Goal: Transaction & Acquisition: Purchase product/service

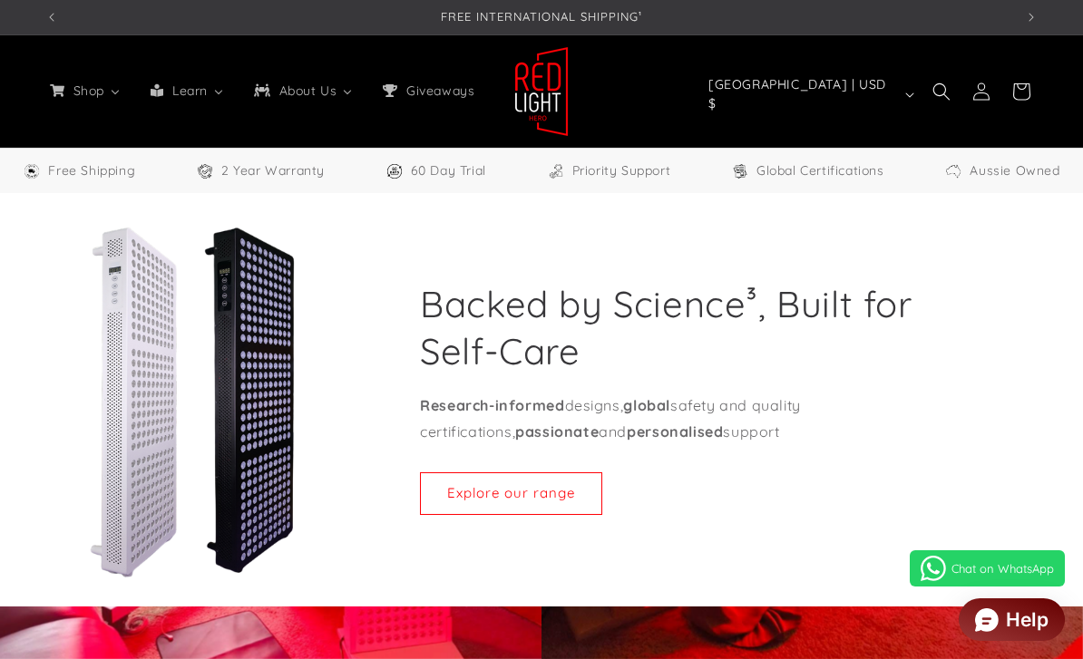
select select "**"
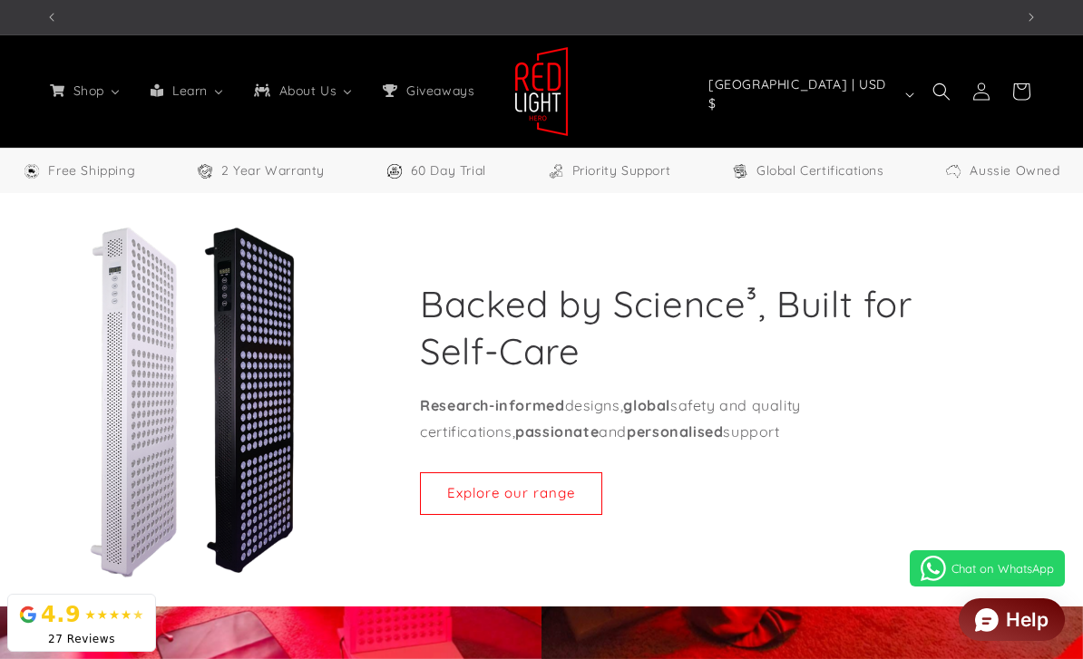
scroll to position [0, 968]
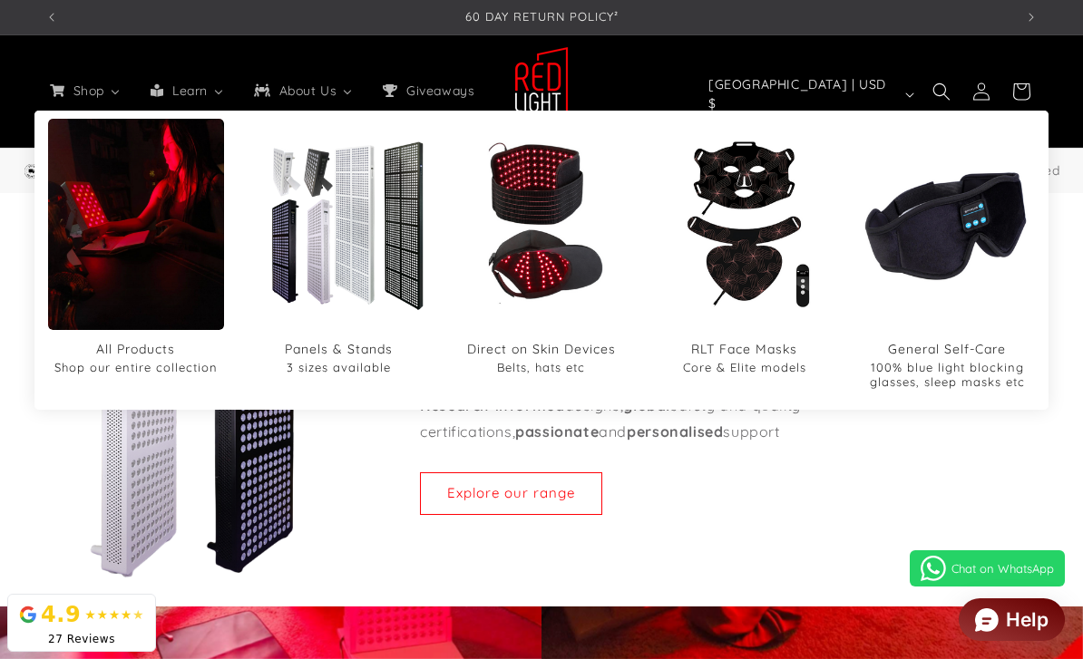
click at [358, 246] on img "Panels & Stands" at bounding box center [339, 225] width 176 height 176
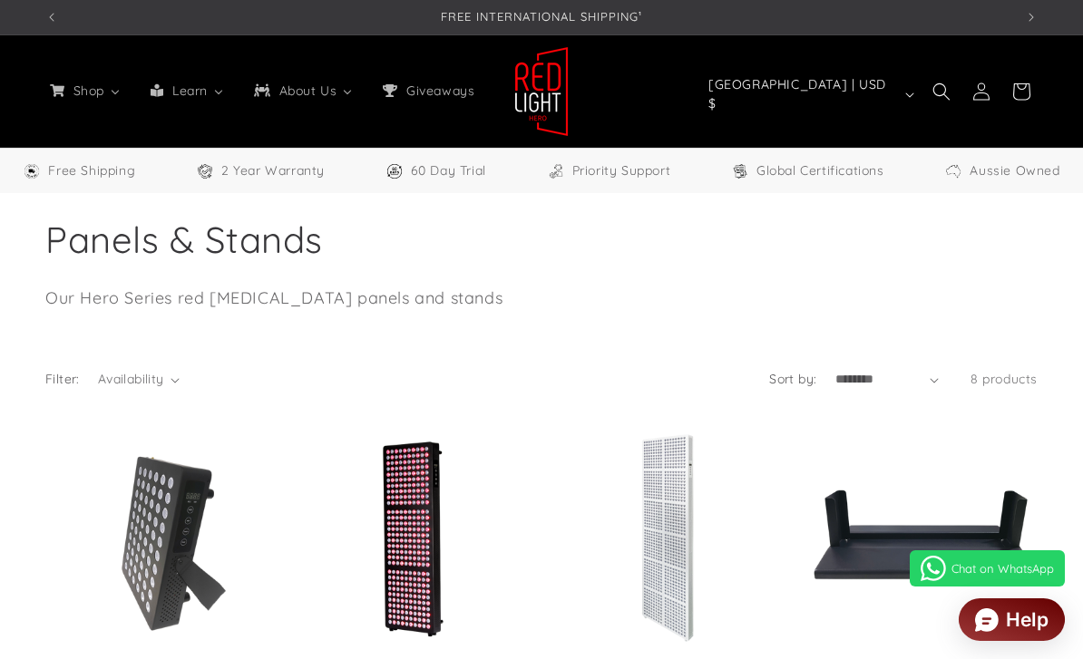
select select "**"
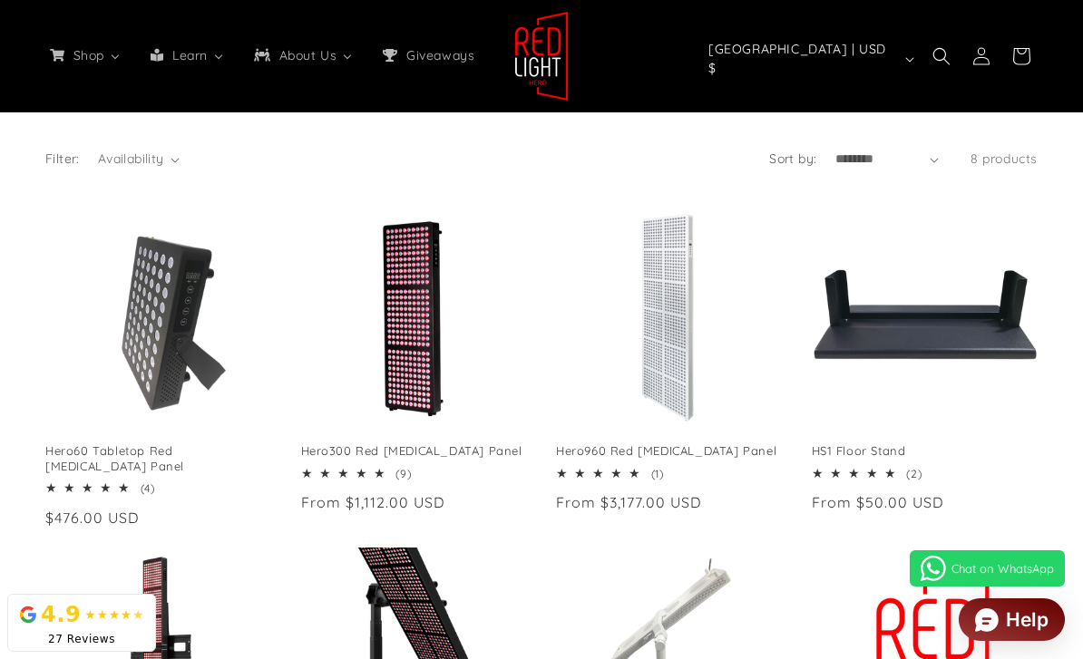
scroll to position [0, 1937]
click at [402, 443] on link "Hero300 Red [MEDICAL_DATA] Panel" at bounding box center [414, 450] width 227 height 15
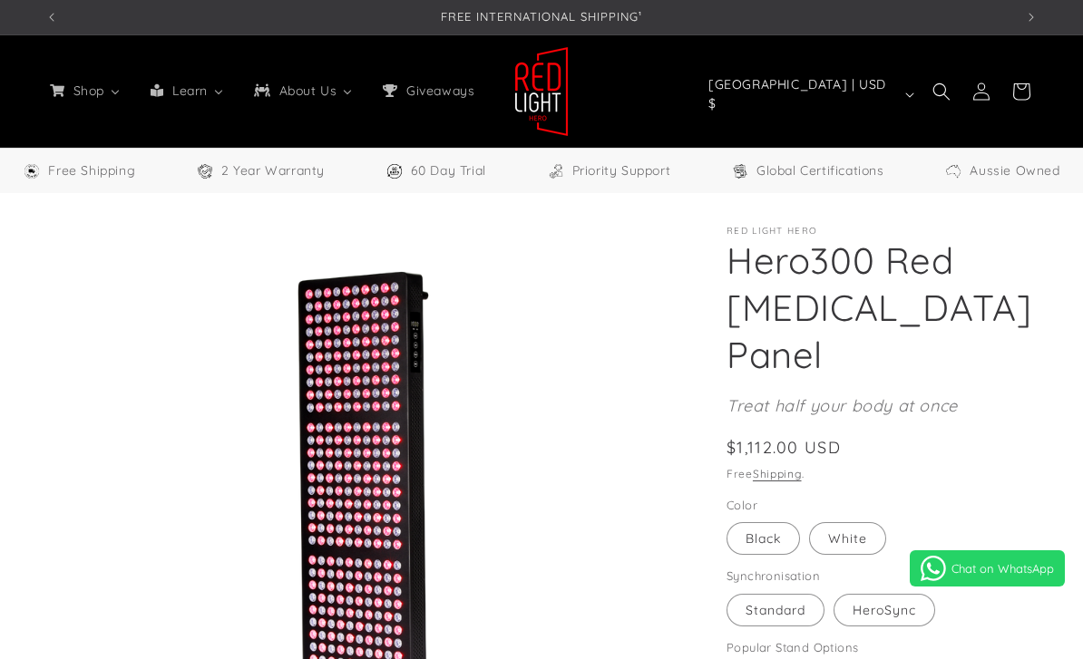
select select "**"
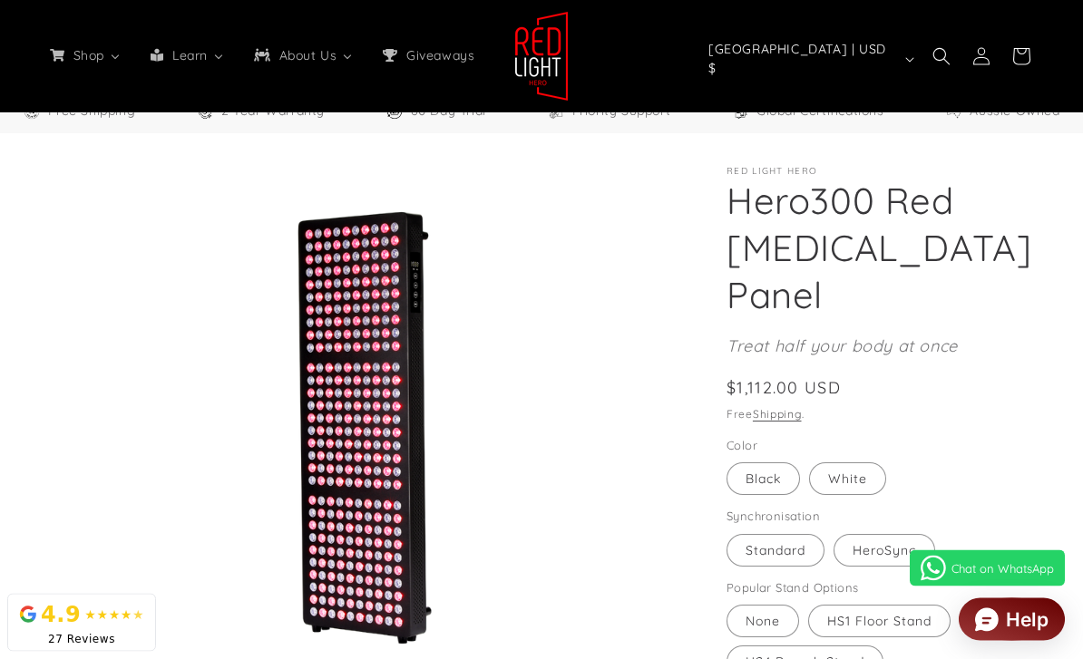
scroll to position [60, 0]
click at [877, 559] on label "HeroSync Variant sold out or unavailable" at bounding box center [884, 550] width 102 height 33
click at [856, 478] on label "White Variant sold out or unavailable" at bounding box center [847, 478] width 77 height 33
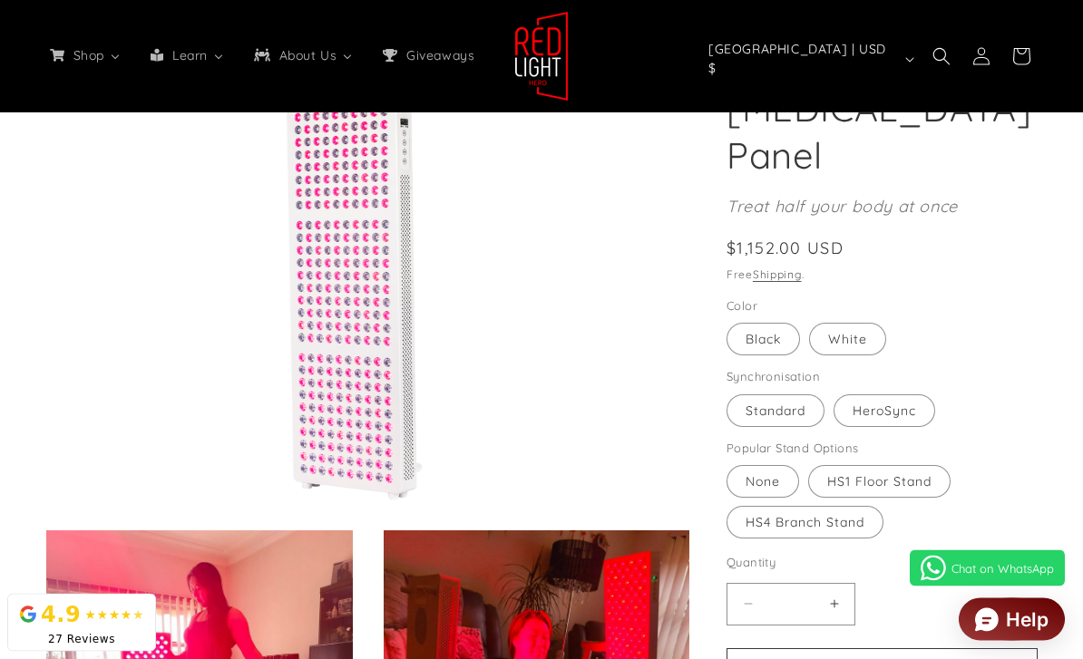
scroll to position [223, 0]
click at [927, 476] on label "HS1 Floor Stand Variant sold out or unavailable" at bounding box center [879, 482] width 142 height 33
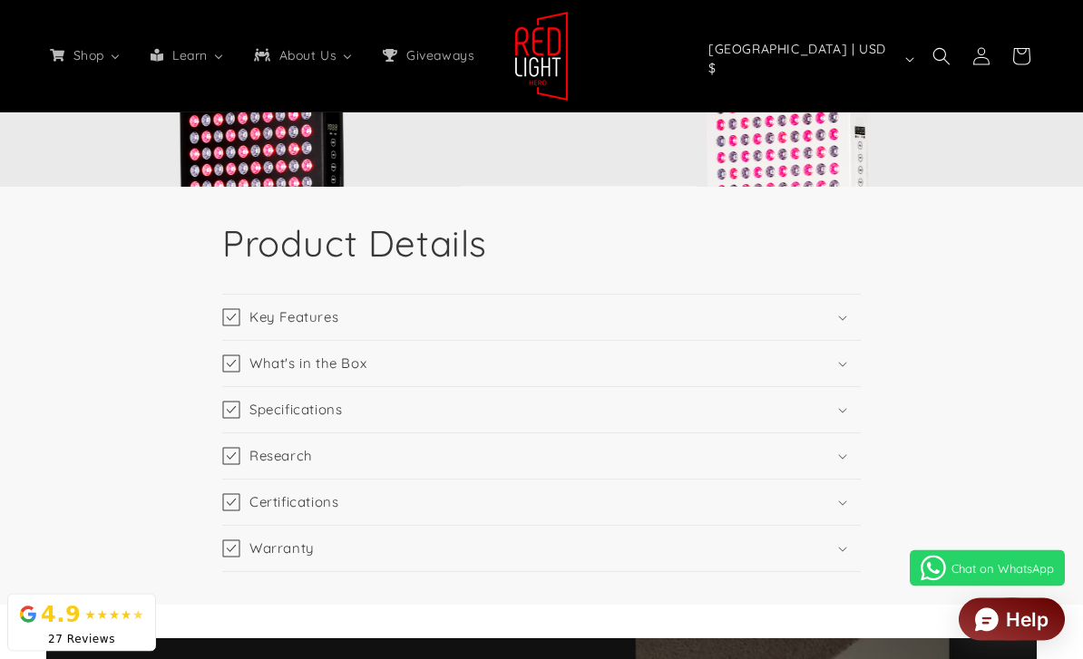
click at [836, 307] on summary "Key Features" at bounding box center [541, 318] width 638 height 45
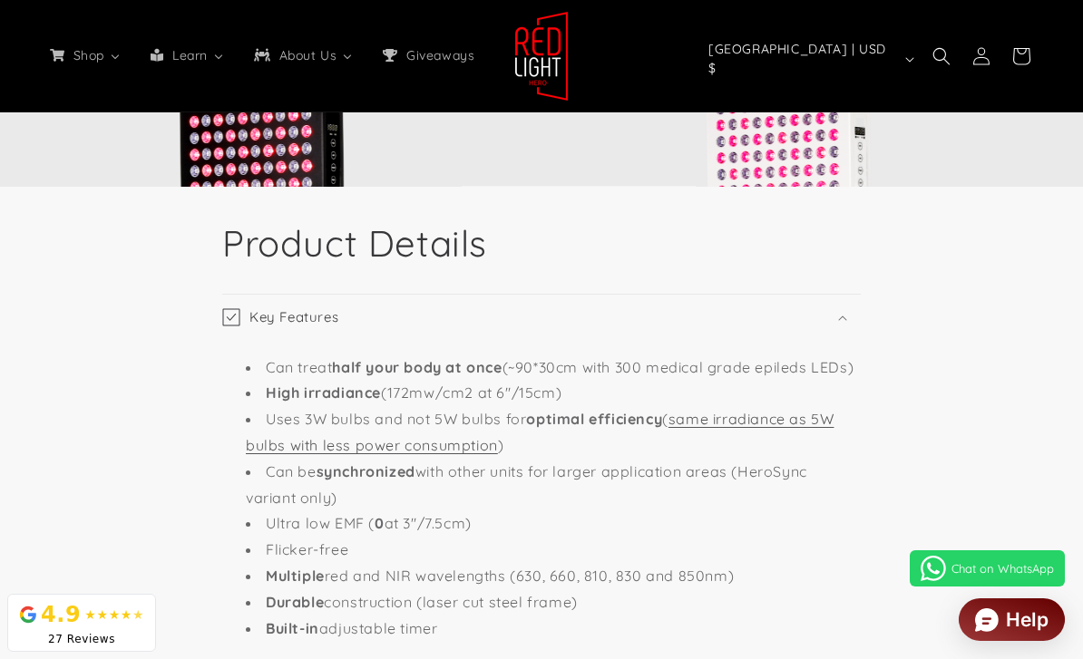
scroll to position [0, 968]
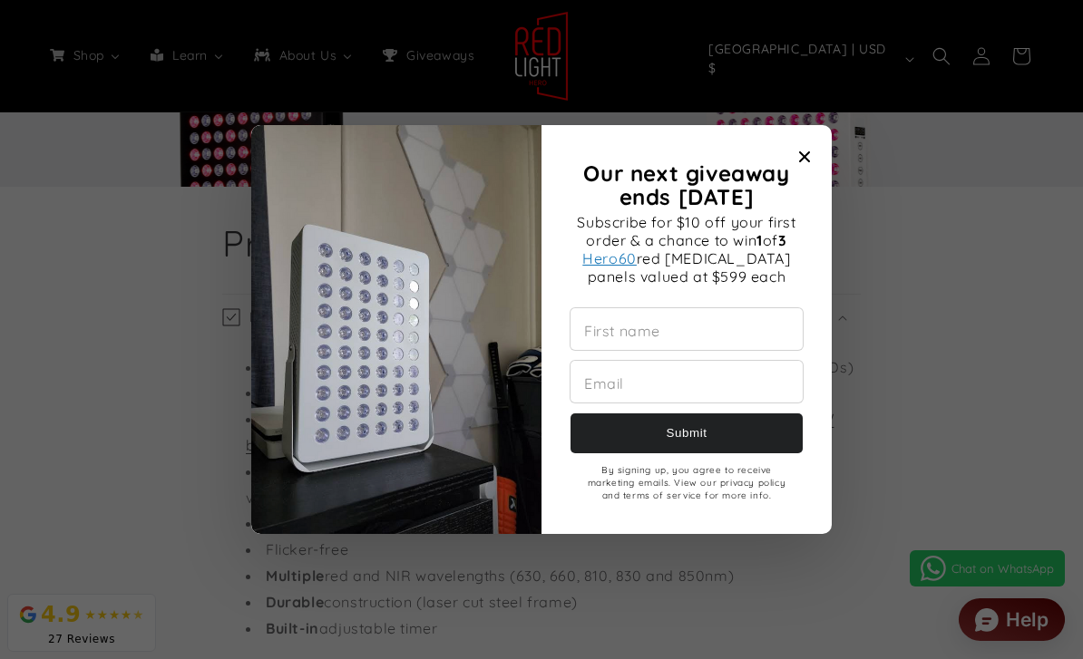
click at [796, 170] on span "Close modal" at bounding box center [804, 156] width 25 height 25
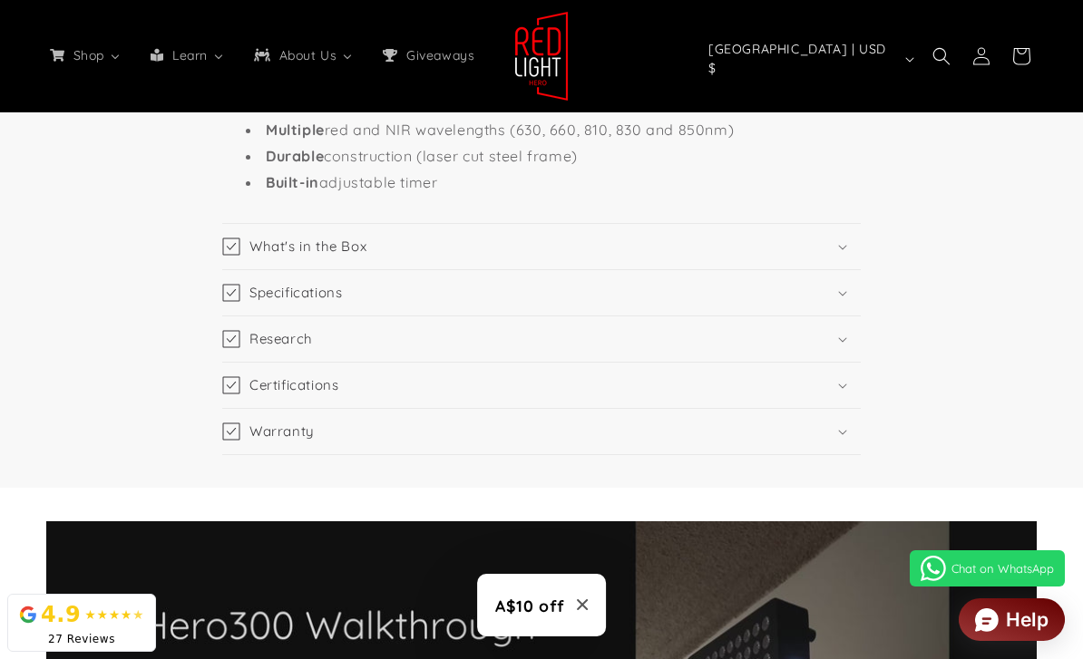
scroll to position [3005, 0]
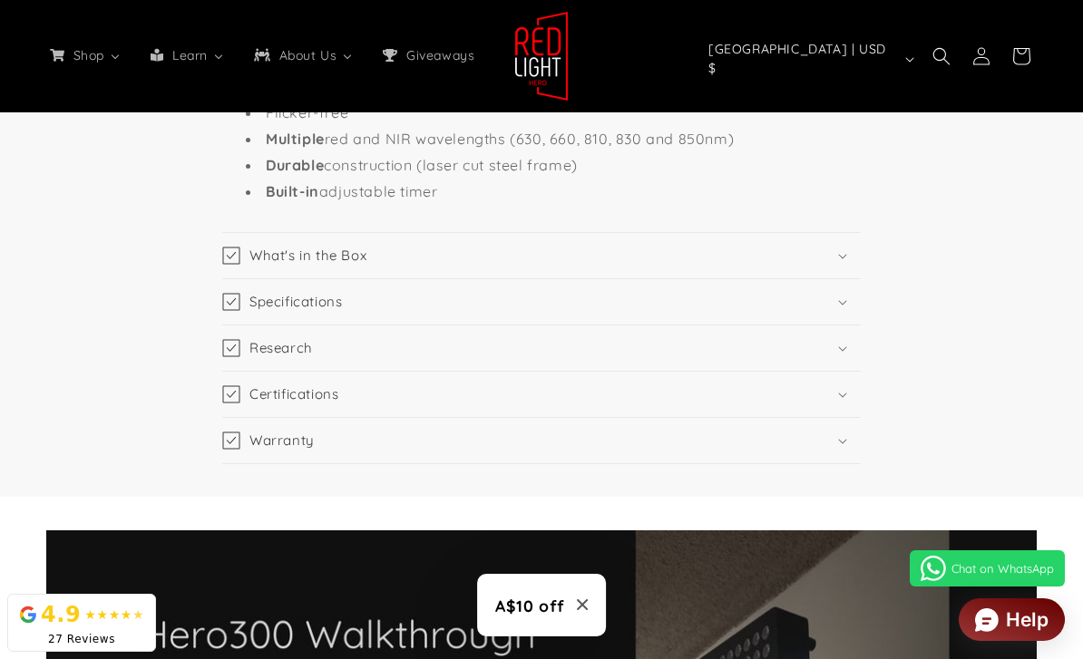
click at [830, 315] on summary "Specifications" at bounding box center [541, 301] width 638 height 45
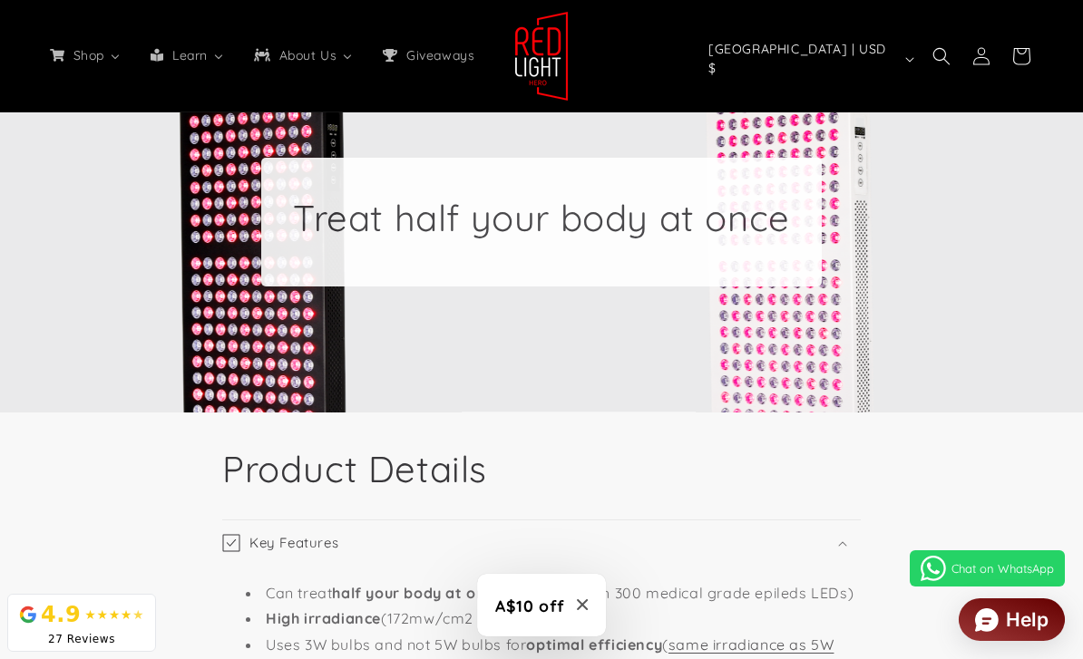
scroll to position [2330, 0]
